Goal: Information Seeking & Learning: Learn about a topic

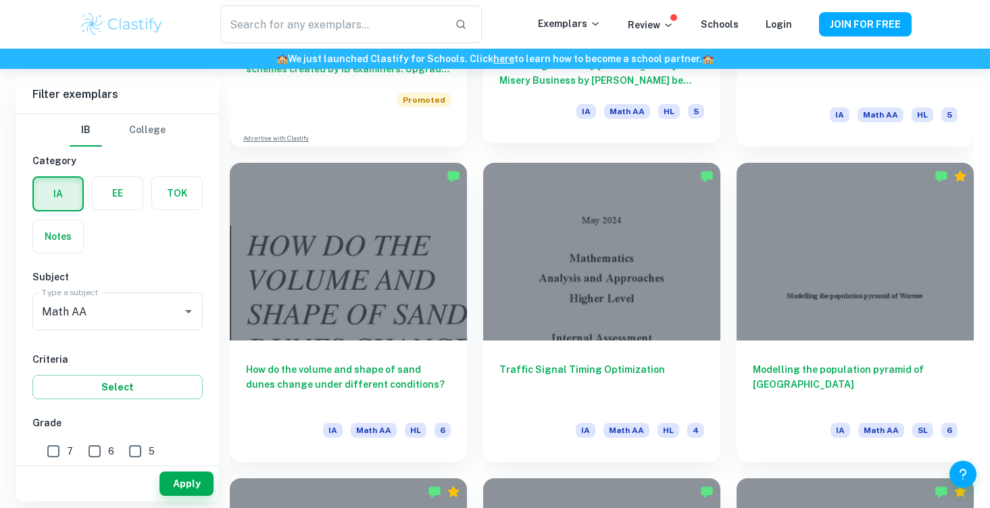
scroll to position [1243, 0]
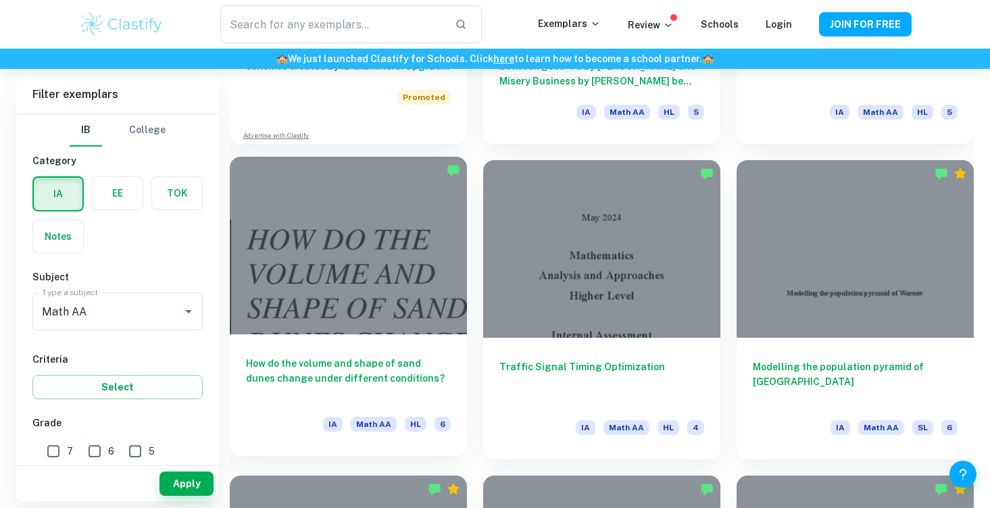
click at [289, 307] on div at bounding box center [348, 246] width 237 height 178
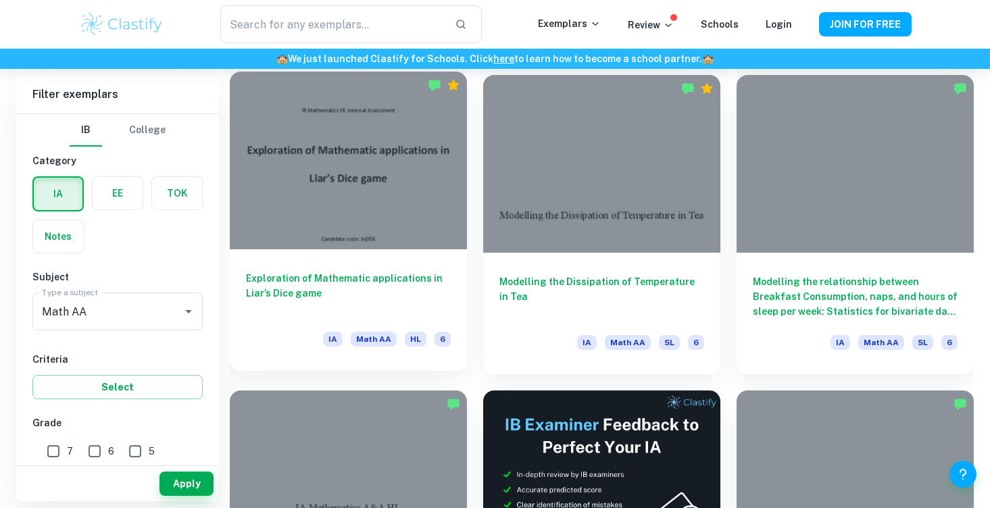
scroll to position [3539, 0]
click at [318, 210] on div at bounding box center [348, 161] width 237 height 178
